Goal: Task Accomplishment & Management: Use online tool/utility

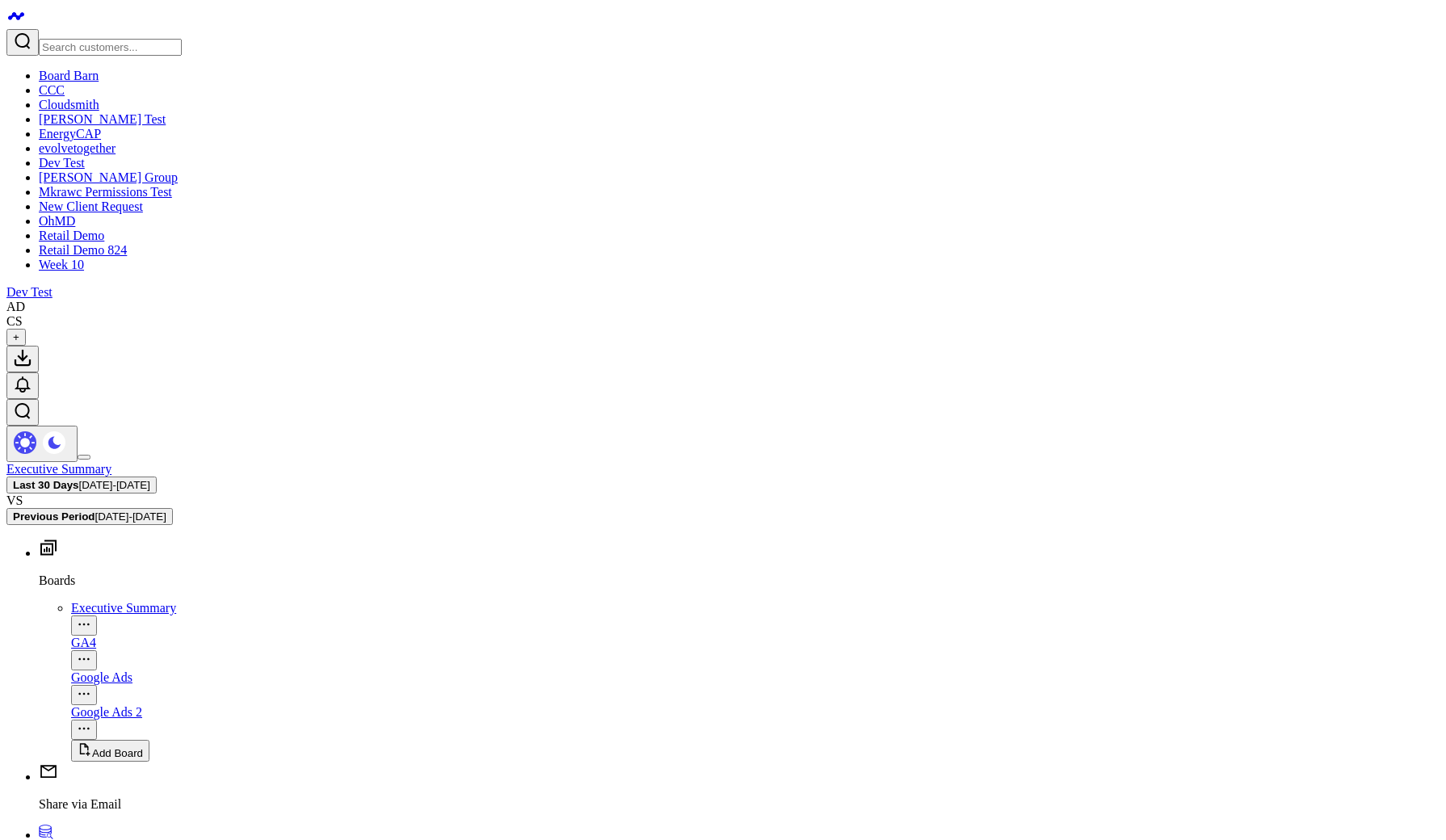
click at [71, 635] on div "GA4" at bounding box center [755, 642] width 1368 height 14
